Goal: Communication & Community: Ask a question

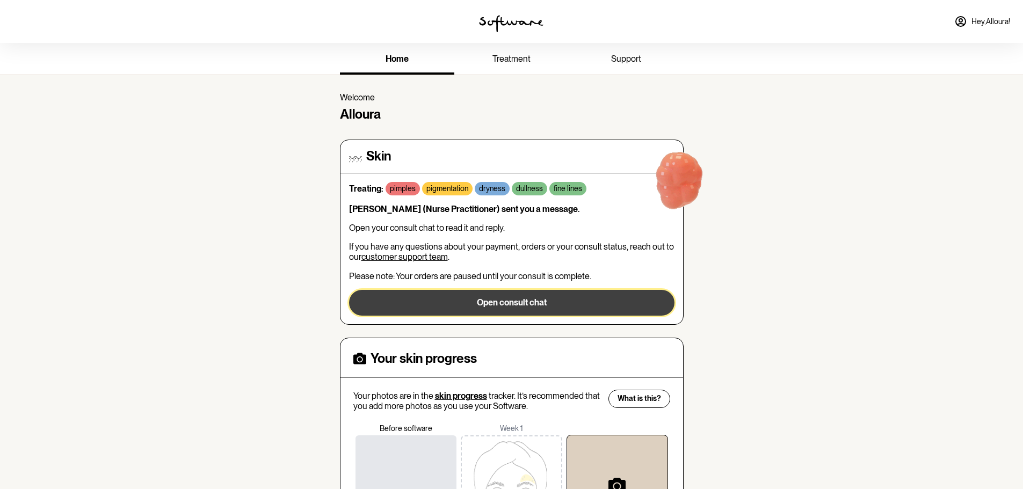
click at [530, 306] on button "Open consult chat" at bounding box center [511, 303] width 325 height 26
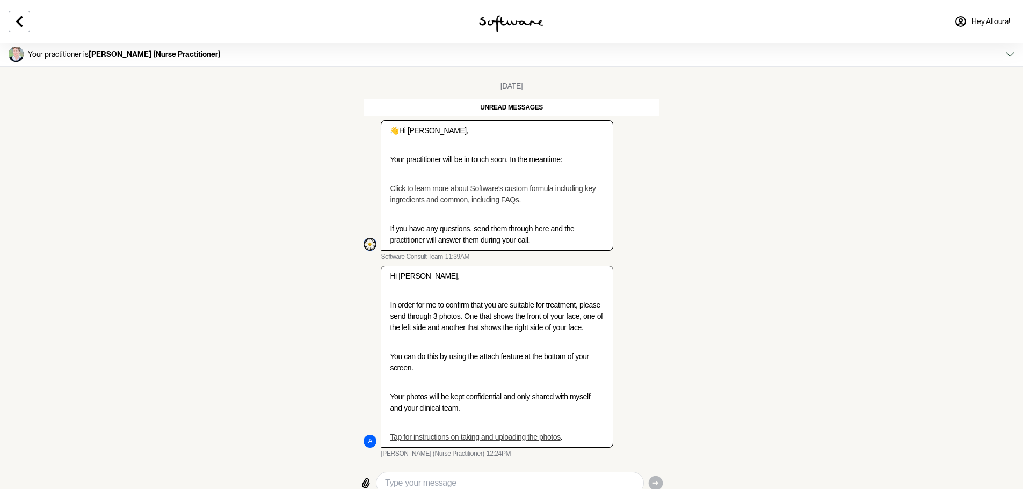
scroll to position [18, 0]
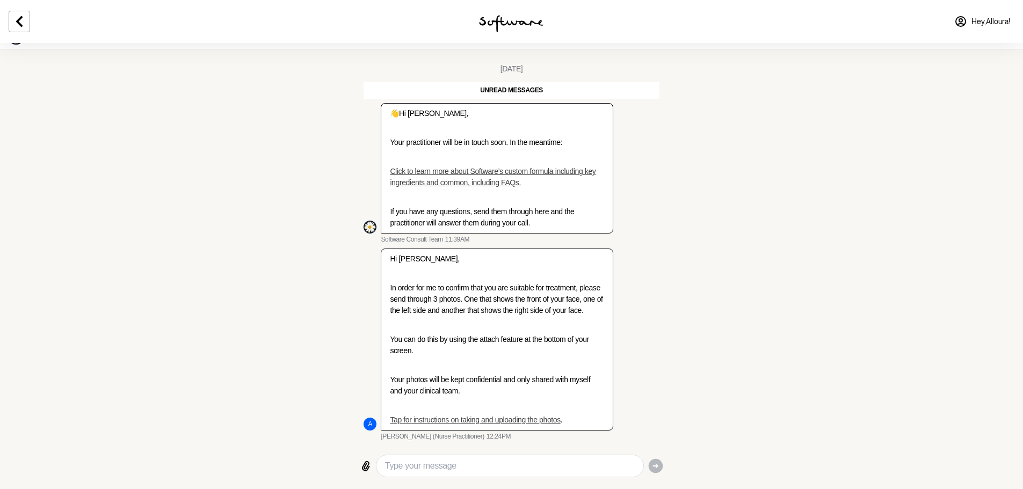
click at [362, 468] on icon at bounding box center [366, 466] width 8 height 10
click at [0, 0] on input "File upload" at bounding box center [0, 0] width 0 height 0
click at [363, 469] on icon at bounding box center [365, 466] width 13 height 13
click at [0, 0] on input "File upload" at bounding box center [0, 0] width 0 height 0
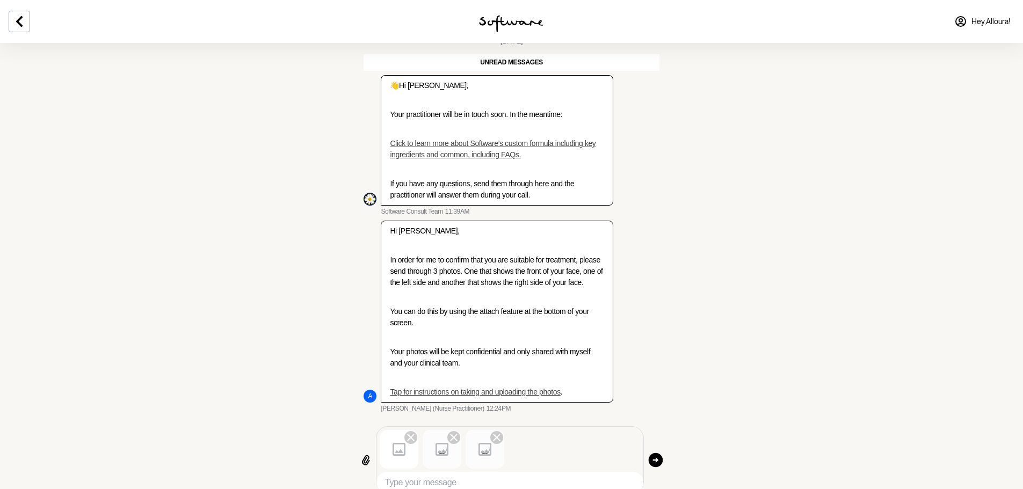
scroll to position [61, 0]
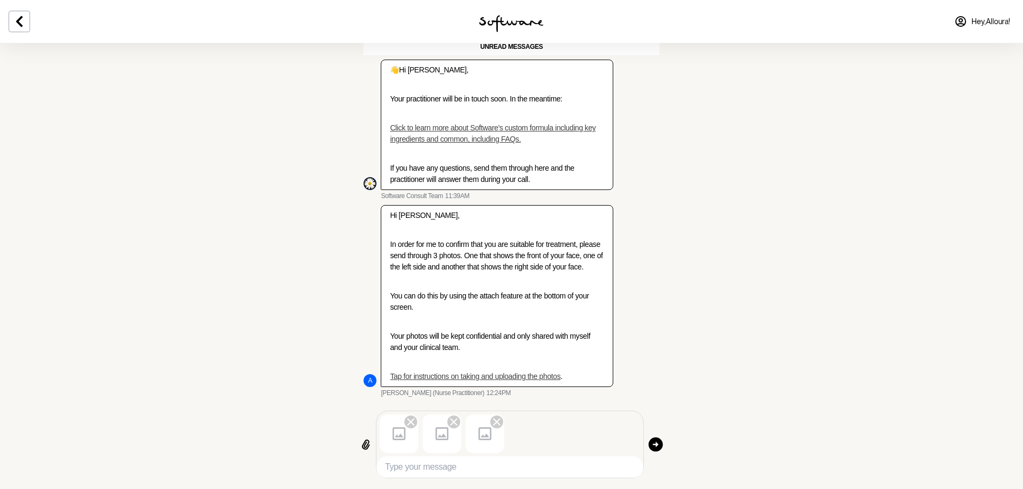
click at [659, 441] on icon "button" at bounding box center [655, 444] width 14 height 14
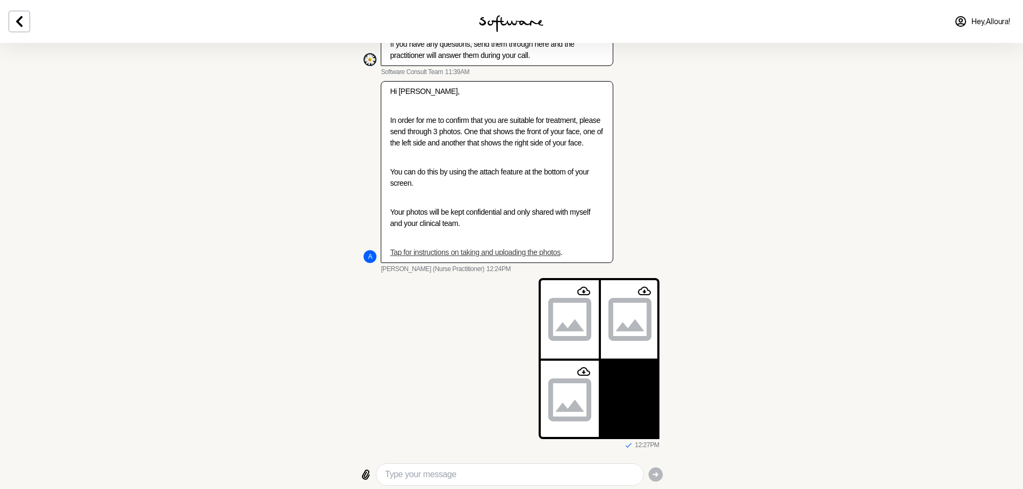
scroll to position [193, 0]
